Goal: Transaction & Acquisition: Purchase product/service

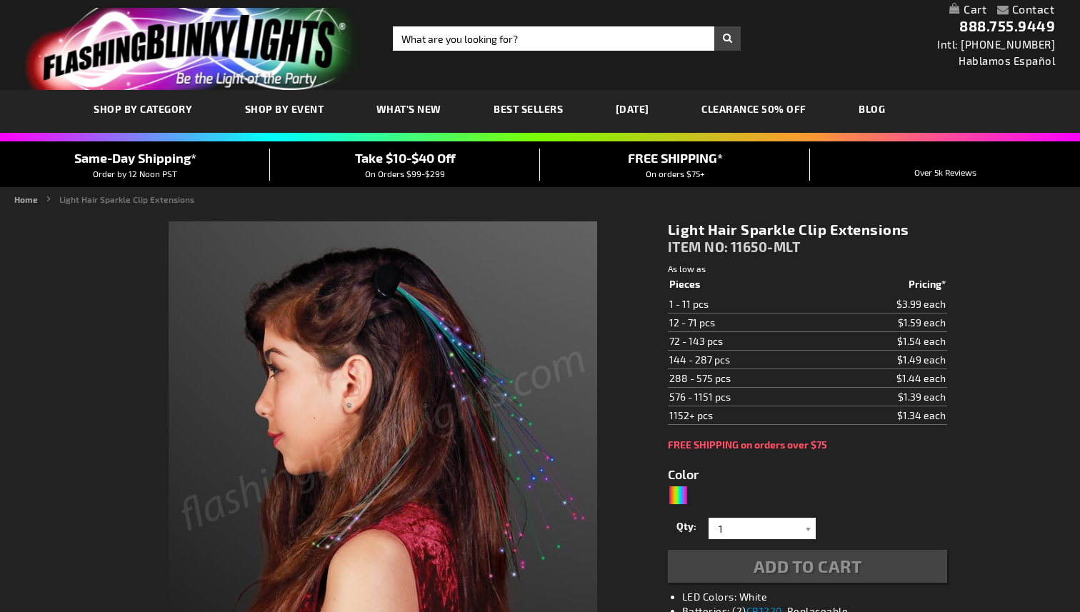
type input "5659"
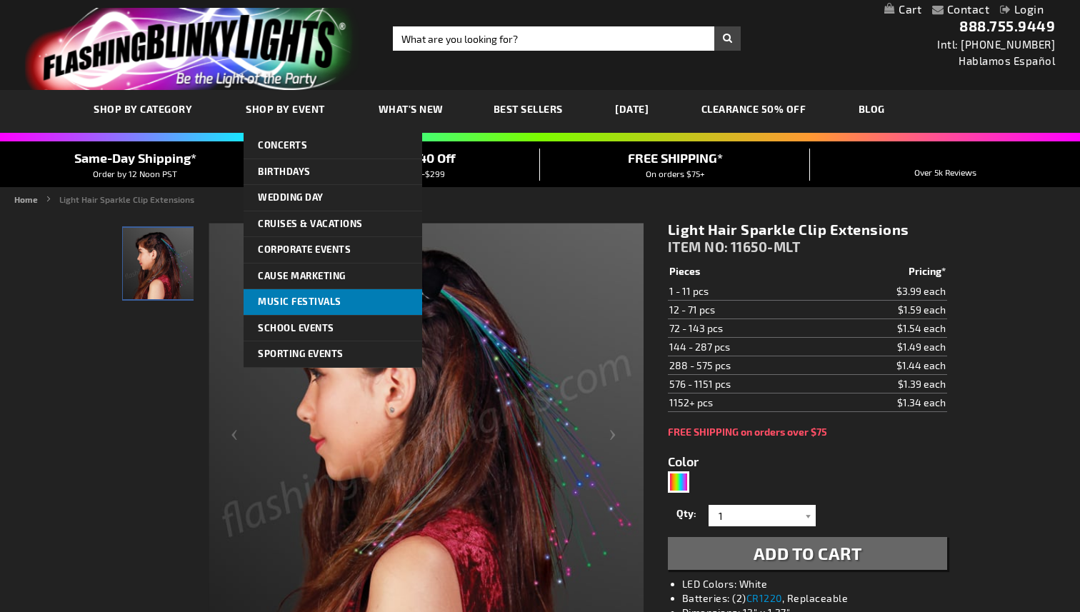
click at [291, 308] on link "Music Festivals" at bounding box center [333, 302] width 179 height 26
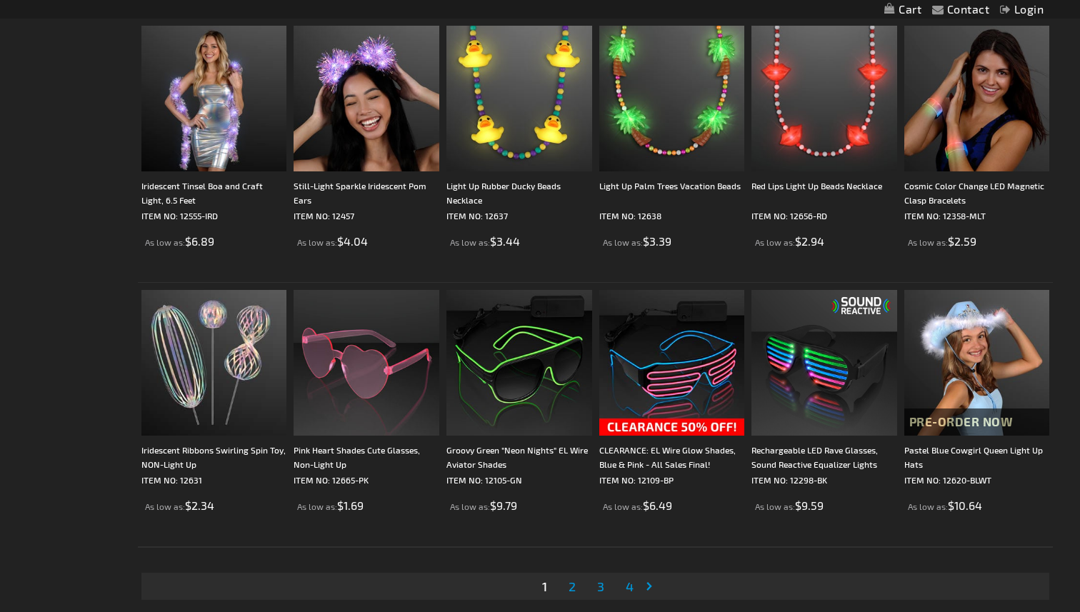
scroll to position [2708, 0]
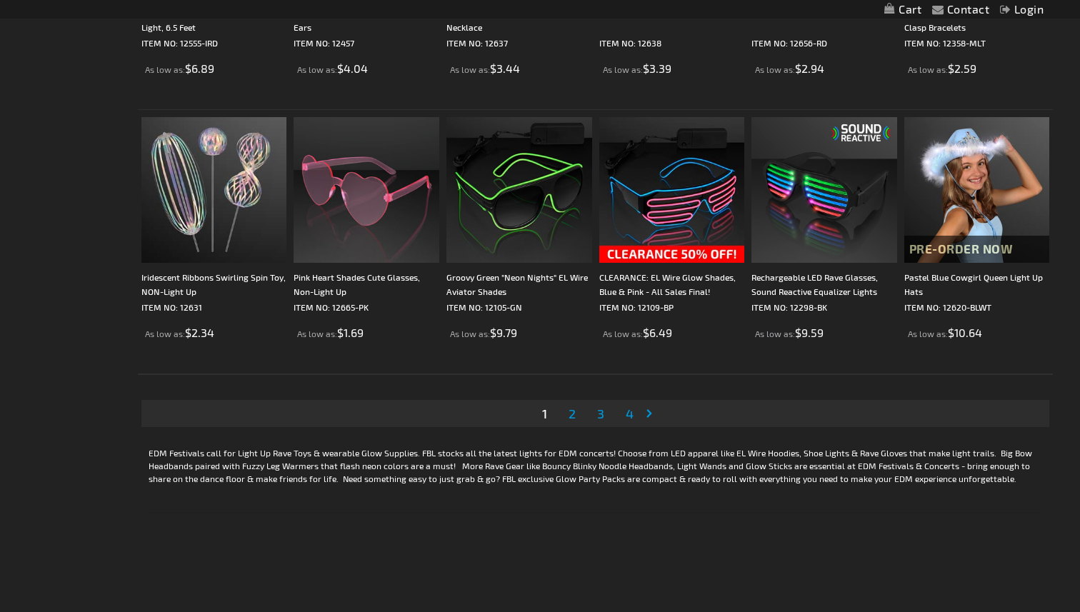
click at [569, 419] on span "2" at bounding box center [572, 414] width 7 height 16
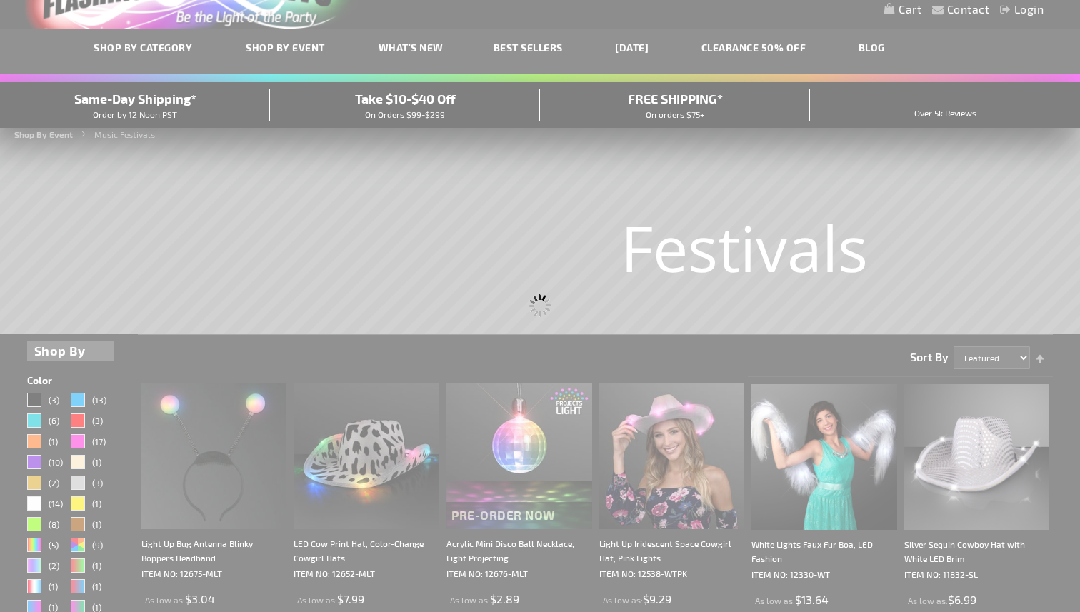
scroll to position [0, 0]
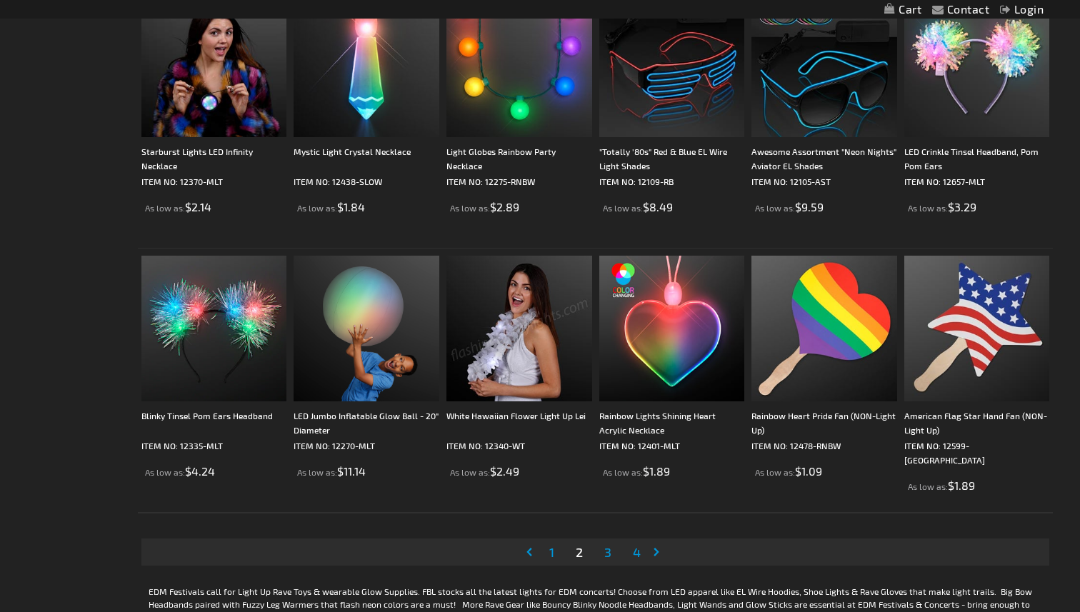
scroll to position [2590, 0]
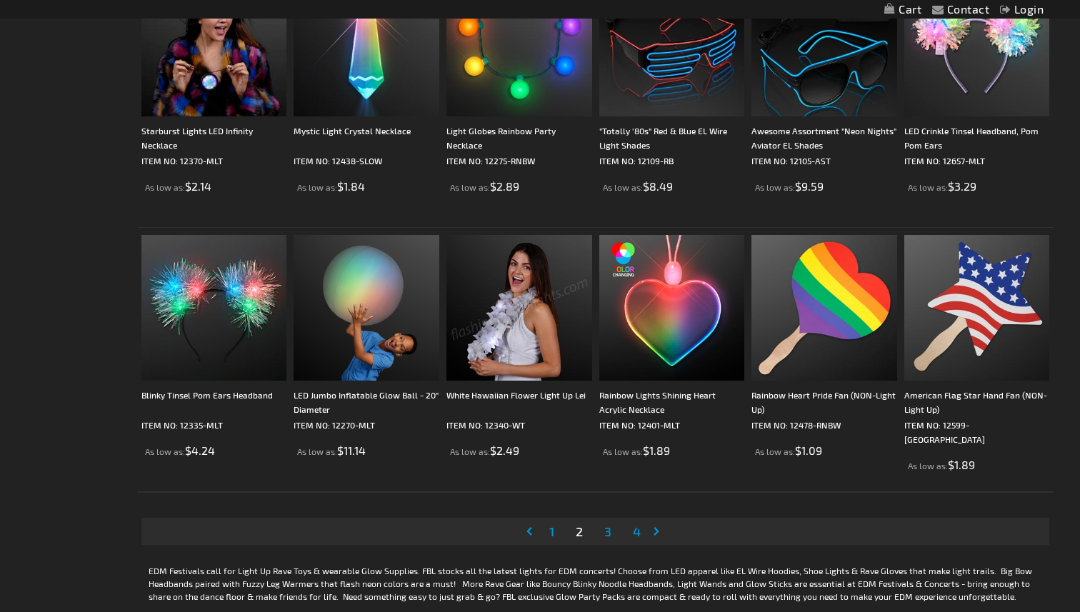
click at [603, 530] on link "Page 3" at bounding box center [608, 531] width 13 height 21
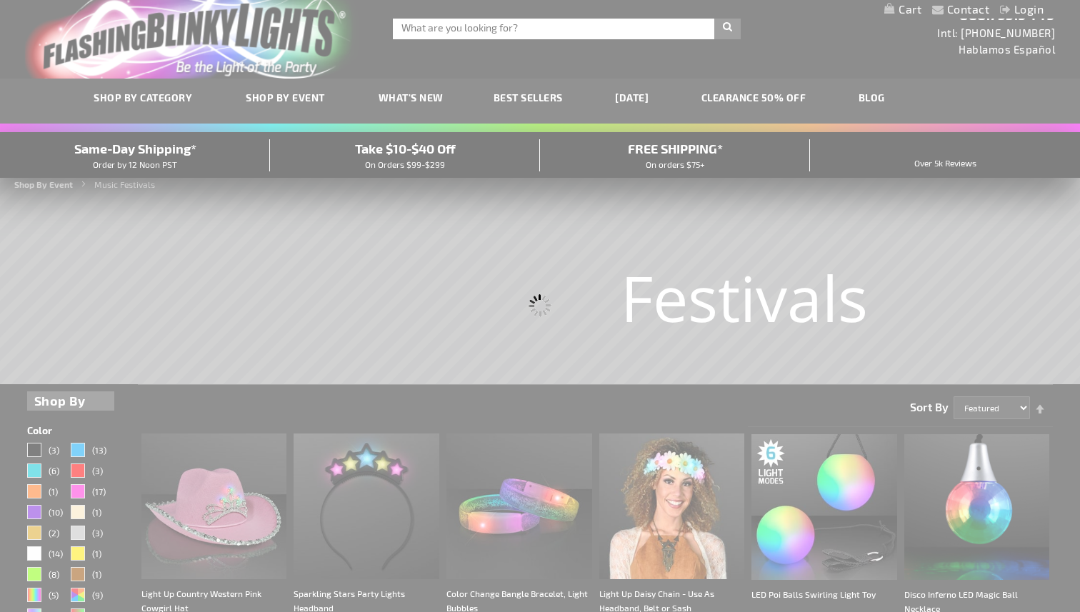
scroll to position [0, 0]
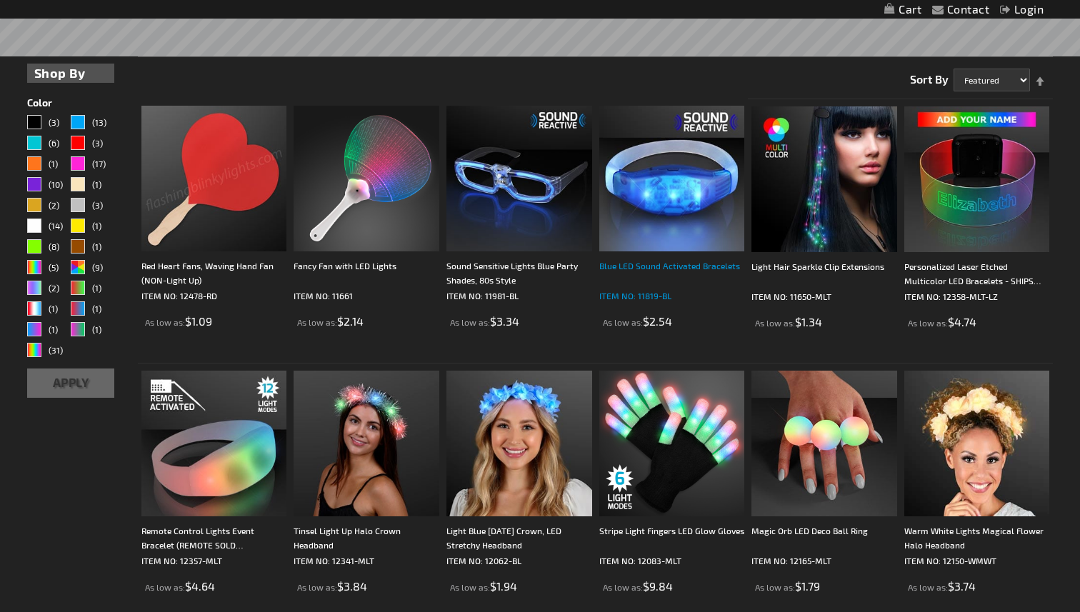
scroll to position [335, 0]
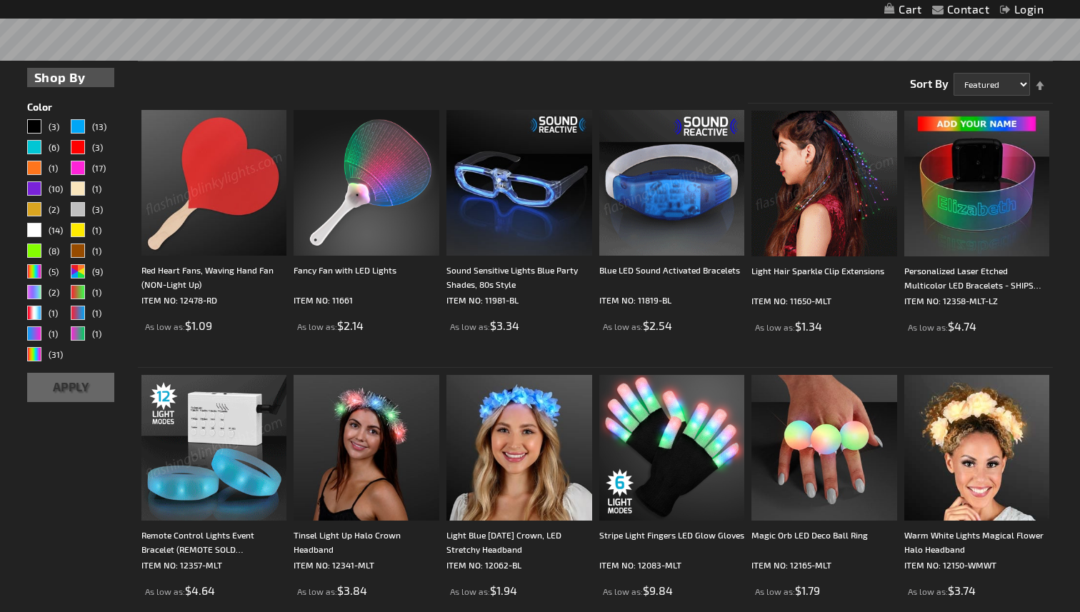
click at [804, 226] on img at bounding box center [825, 184] width 146 height 146
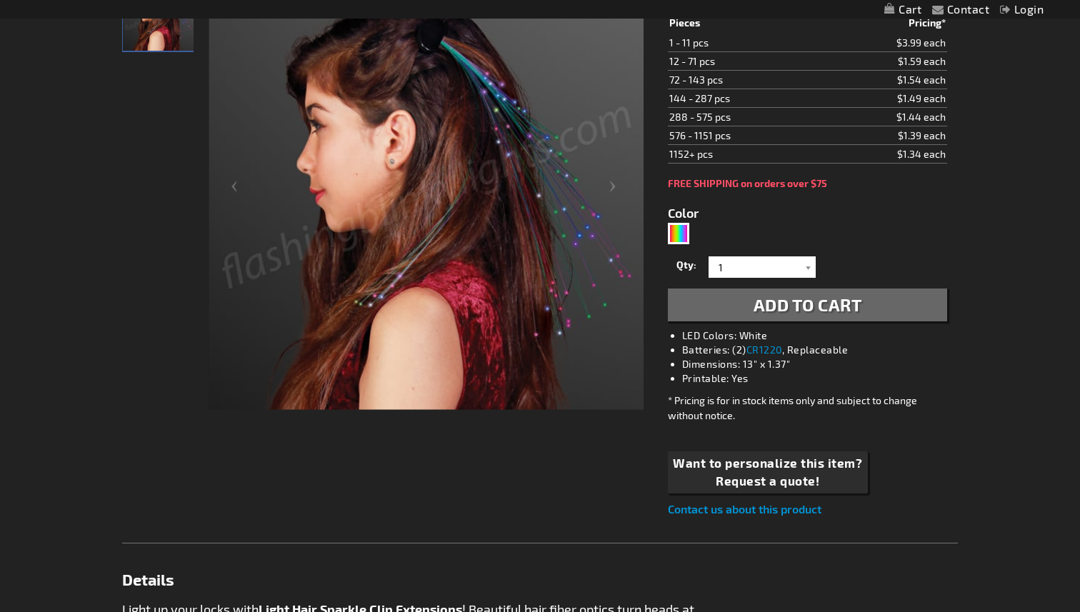
scroll to position [127, 0]
